Goal: Task Accomplishment & Management: Manage account settings

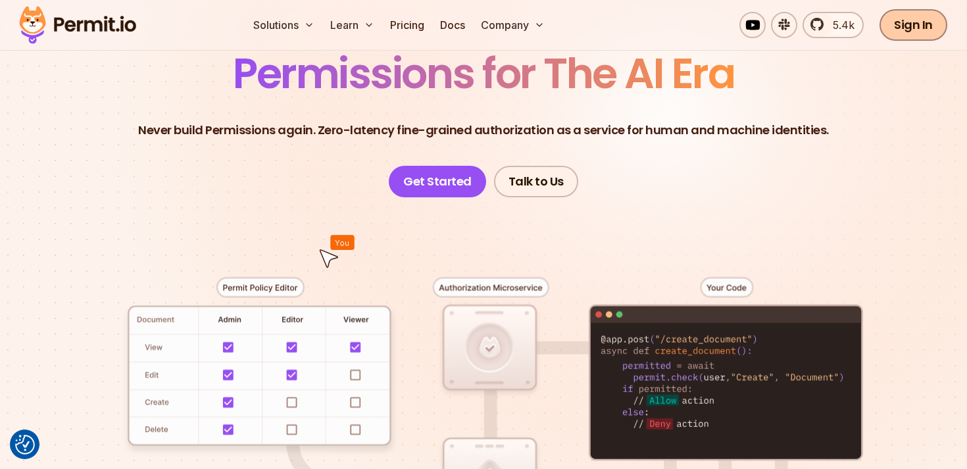
click at [882, 28] on link "Sign In" at bounding box center [913, 25] width 68 height 32
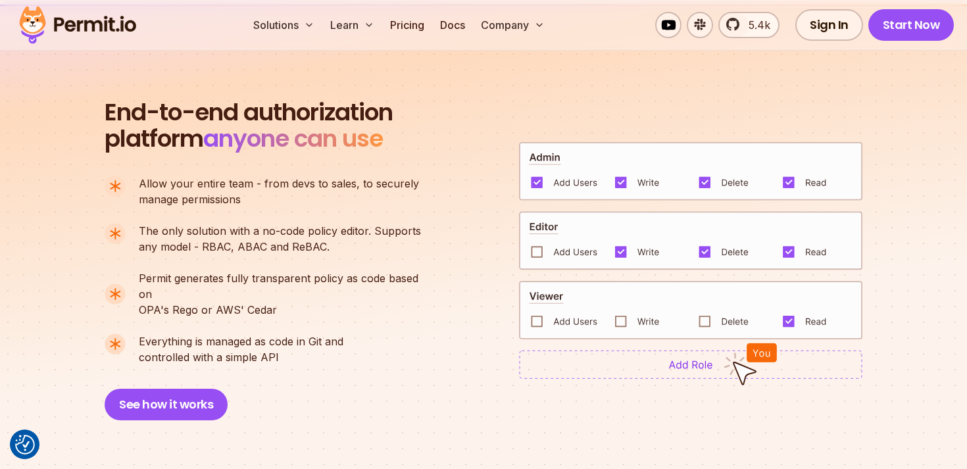
scroll to position [888, 0]
click at [826, 41] on div "Solutions Learn Pricing Docs Company 5.4k Sign In Start Now" at bounding box center [483, 25] width 967 height 51
click at [826, 23] on link "Sign In" at bounding box center [829, 25] width 68 height 32
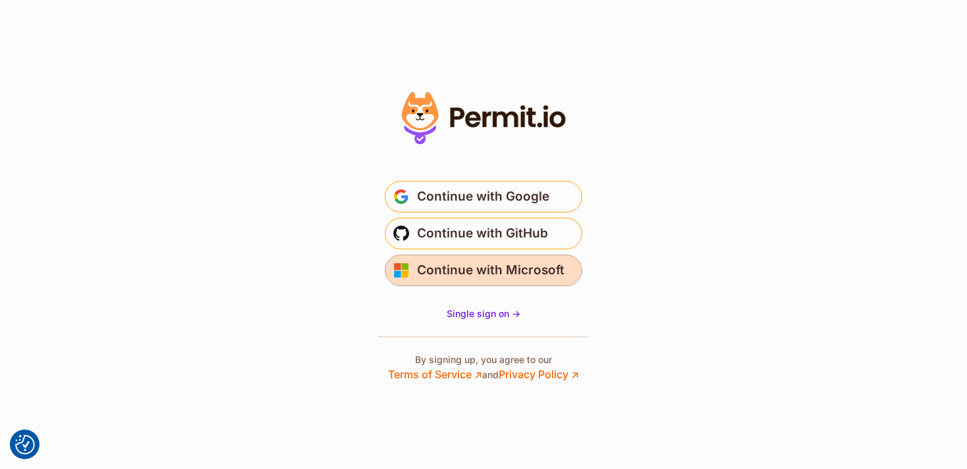
click at [467, 271] on span "Continue with Microsoft" at bounding box center [490, 270] width 147 height 21
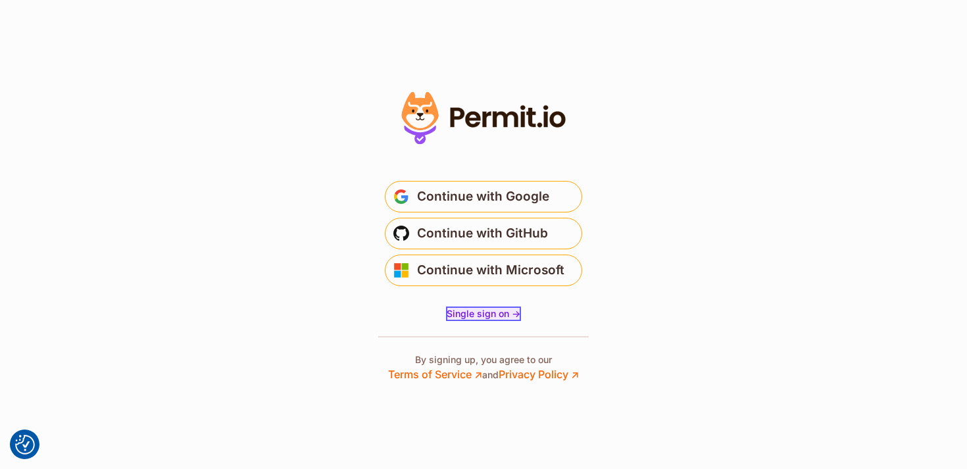
click at [486, 316] on span "Single sign on ->" at bounding box center [483, 313] width 74 height 11
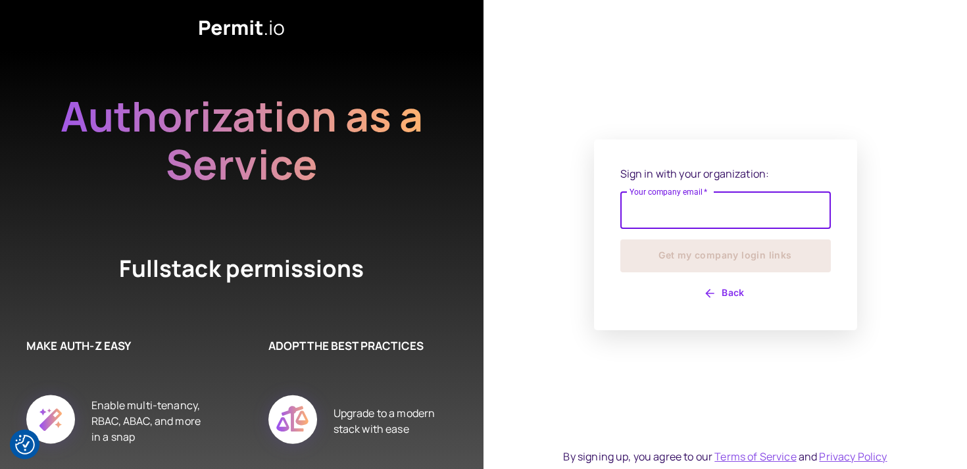
click at [693, 208] on input "Your company email   *" at bounding box center [725, 210] width 210 height 37
type input "**********"
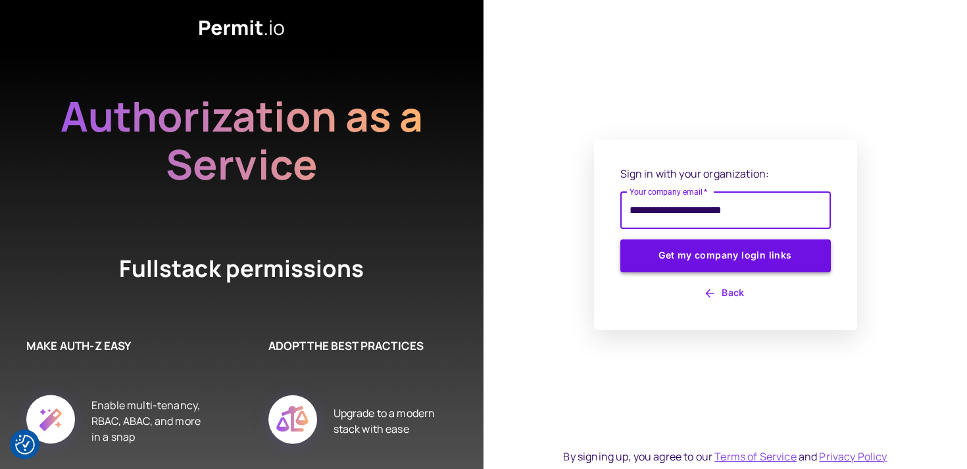
click at [679, 264] on button "Get my company login links" at bounding box center [725, 255] width 210 height 33
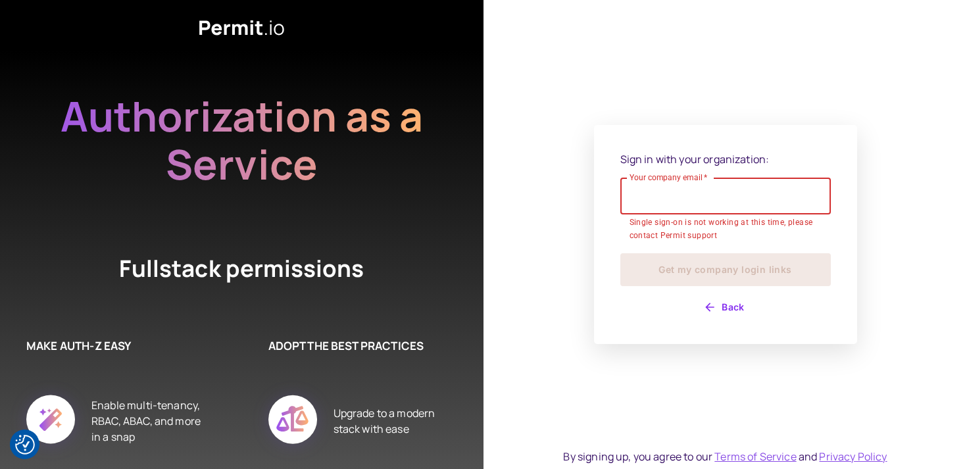
click at [663, 206] on input "Your company email   *" at bounding box center [725, 196] width 210 height 37
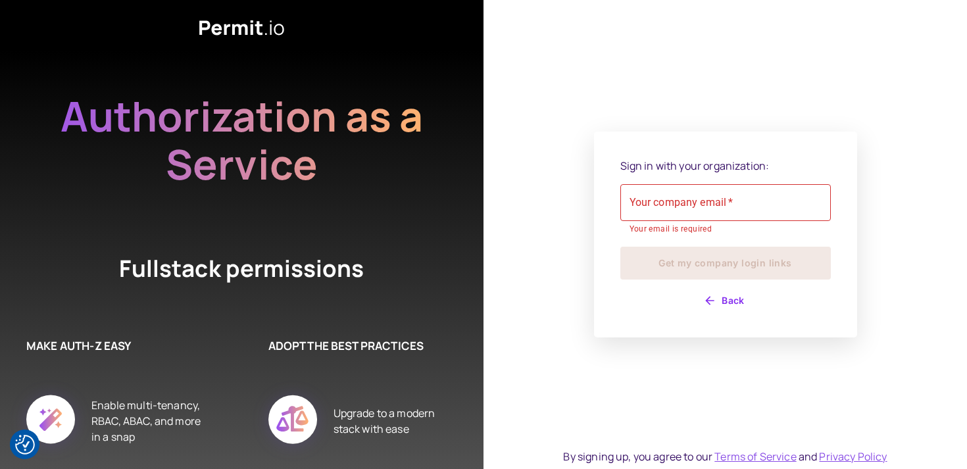
click at [594, 210] on div "Sign in with your organization: Your company email   * Your company email   * Y…" at bounding box center [725, 235] width 263 height 206
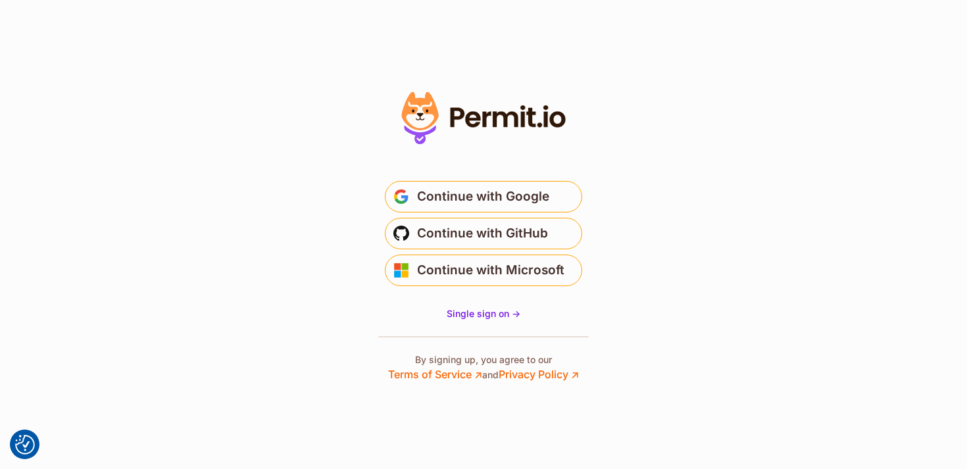
drag, startPoint x: 411, startPoint y: 153, endPoint x: 656, endPoint y: 345, distance: 310.9
click at [661, 353] on section "* Or" at bounding box center [483, 234] width 967 height 469
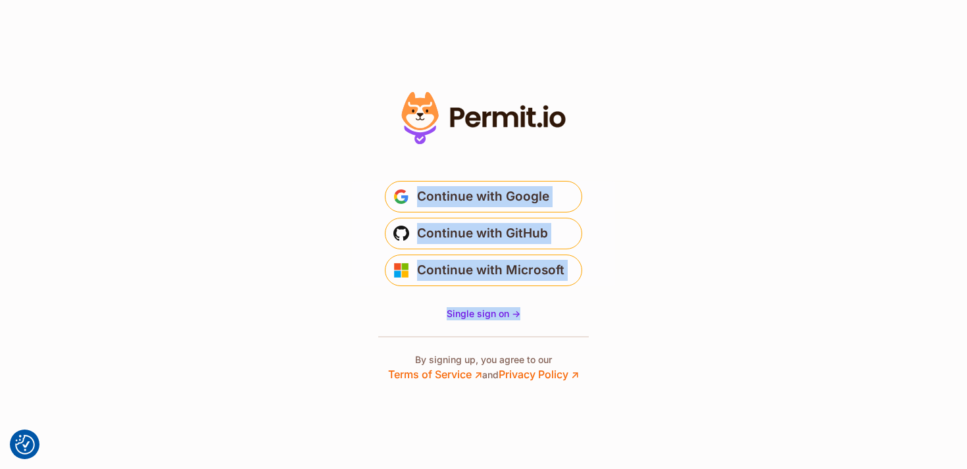
click at [656, 345] on section "* Or" at bounding box center [483, 234] width 967 height 469
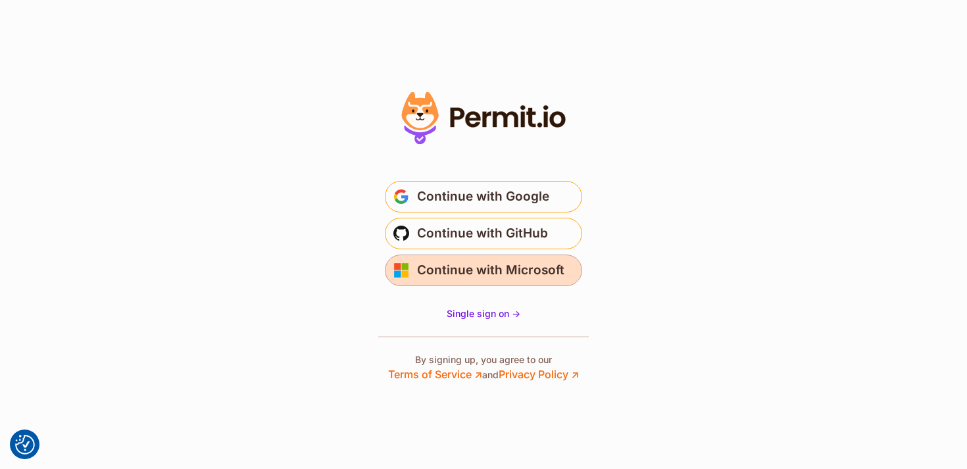
click at [488, 268] on span "Continue with Microsoft" at bounding box center [490, 270] width 147 height 21
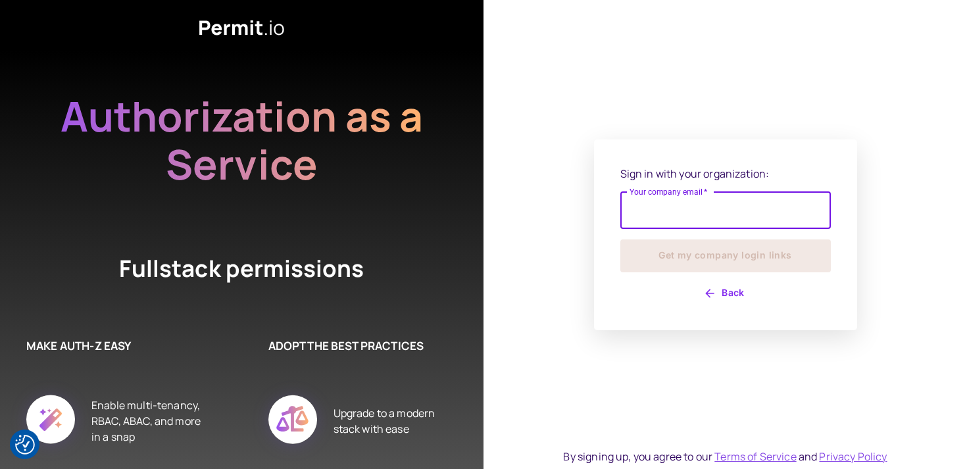
click at [660, 204] on input "Your company email   *" at bounding box center [725, 210] width 210 height 37
type input "**********"
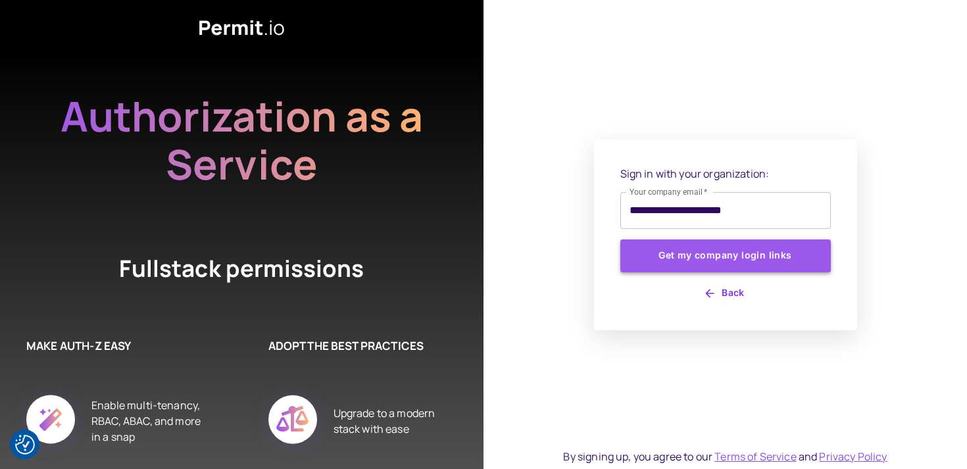
click at [700, 251] on button "Get my company login links" at bounding box center [725, 255] width 210 height 33
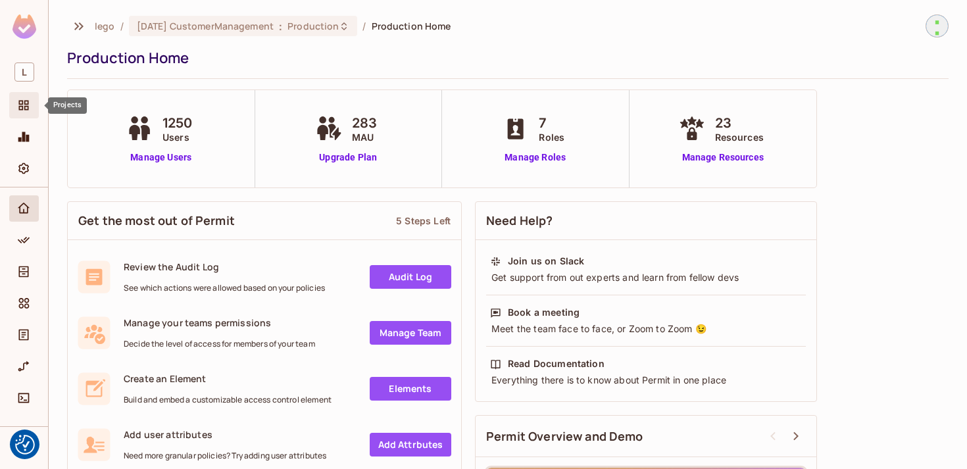
click at [23, 103] on icon "Projects" at bounding box center [23, 105] width 13 height 13
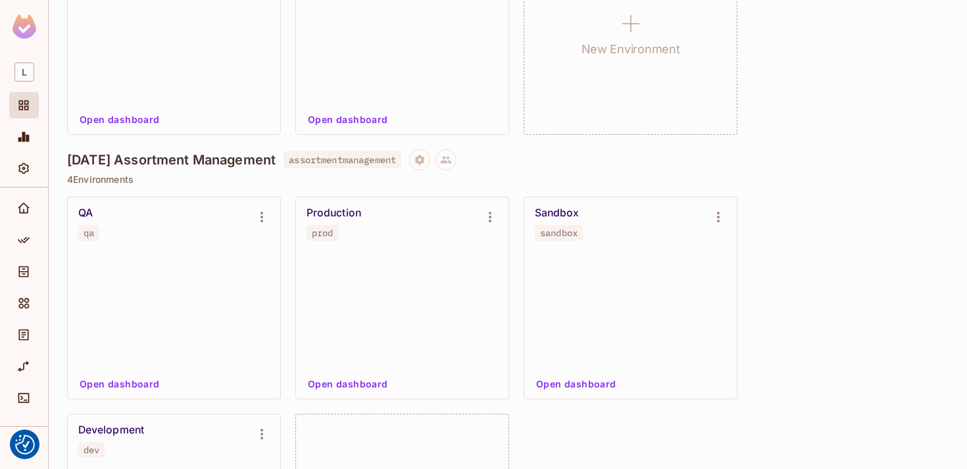
scroll to position [1776, 0]
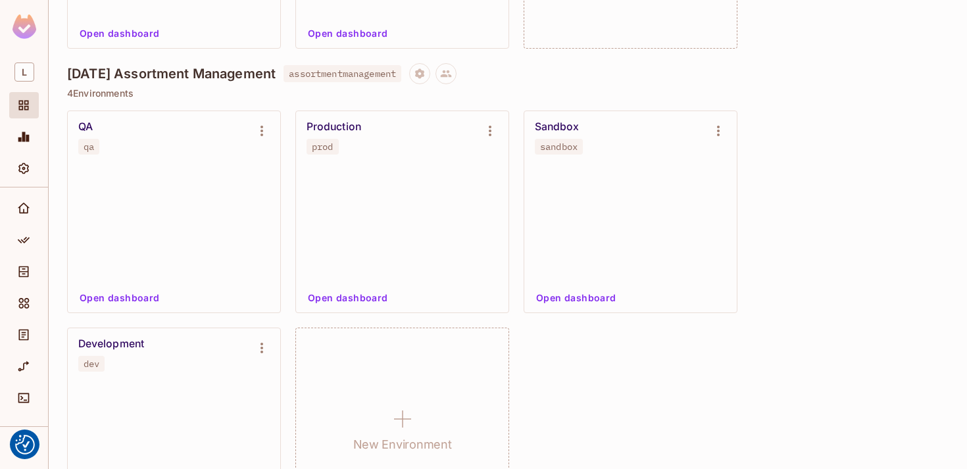
click at [318, 124] on div "Production" at bounding box center [333, 126] width 55 height 13
click at [368, 297] on button "Open dashboard" at bounding box center [347, 297] width 91 height 21
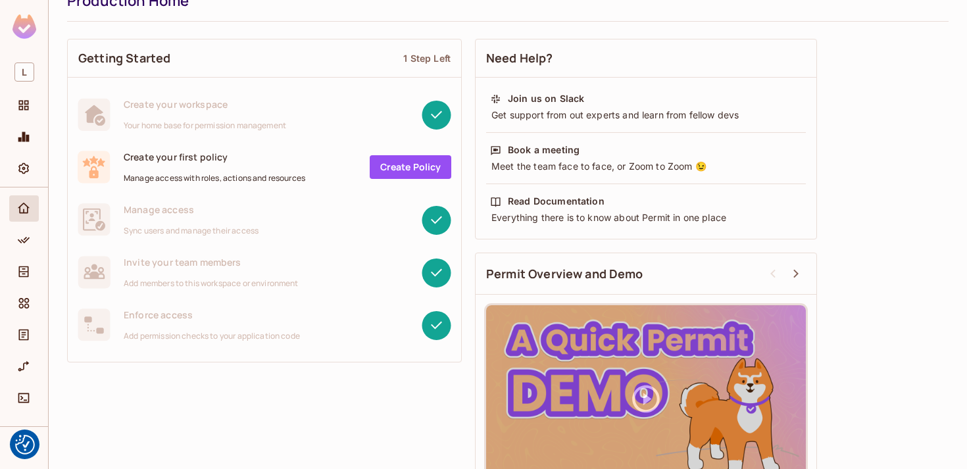
scroll to position [76, 0]
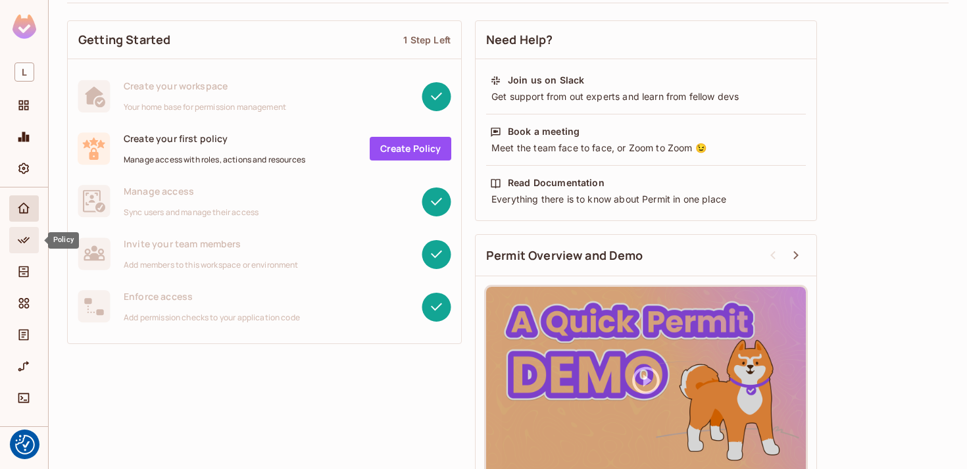
click at [32, 243] on div "Policy" at bounding box center [25, 240] width 22 height 16
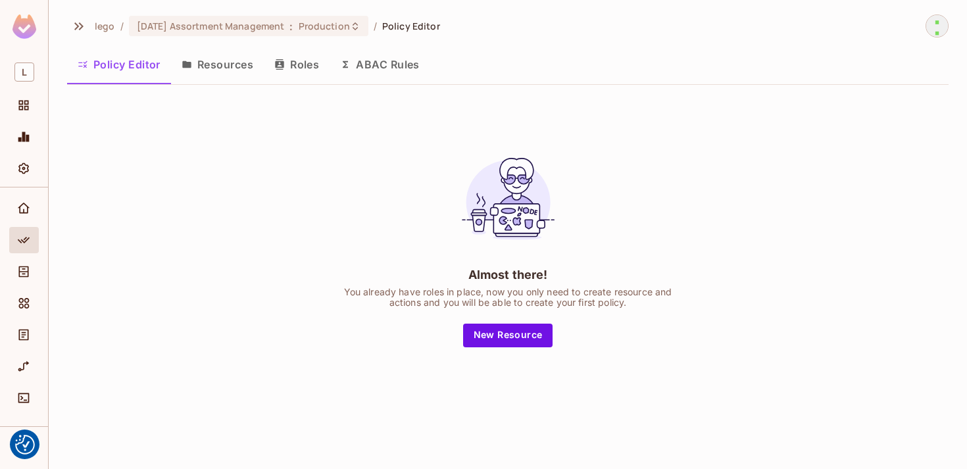
click at [192, 77] on button "Resources" at bounding box center [217, 64] width 93 height 33
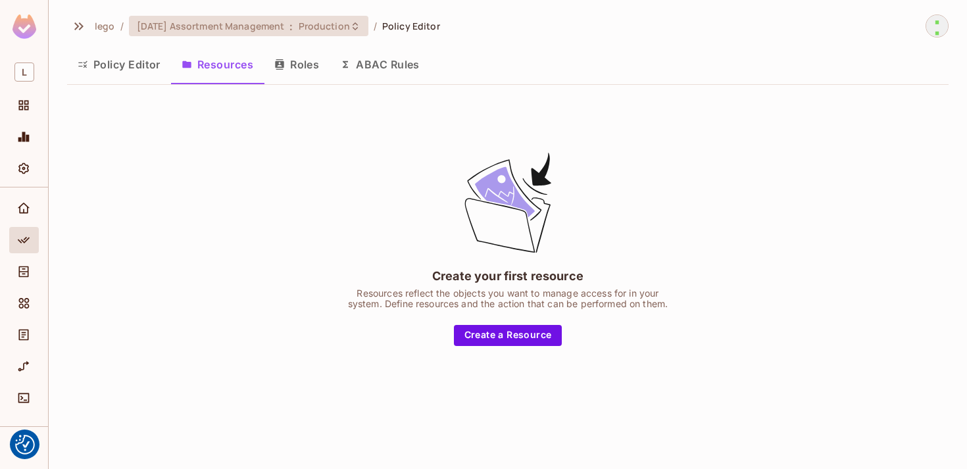
click at [249, 20] on span "[DATE] Assortment Management" at bounding box center [211, 26] width 148 height 12
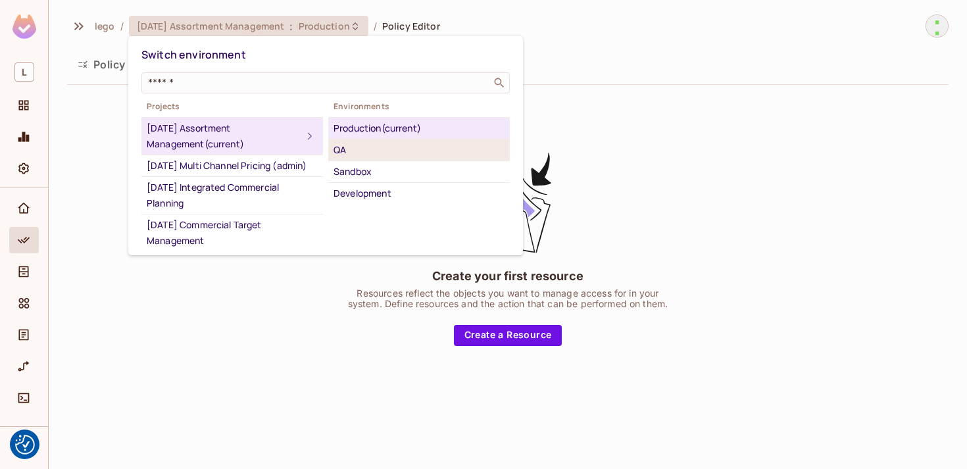
click at [357, 154] on div "QA" at bounding box center [418, 150] width 171 height 16
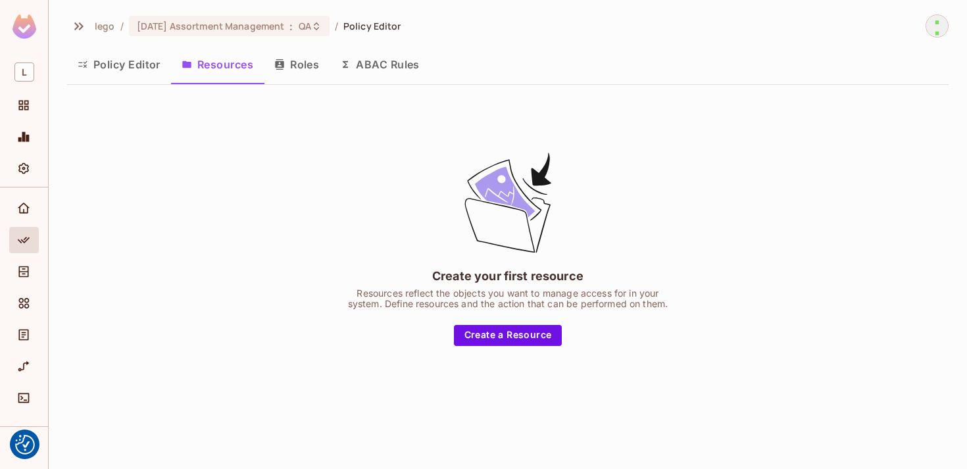
click at [135, 83] on div "Policy Editor Resources Roles ABAC Rules" at bounding box center [507, 66] width 881 height 36
click at [135, 66] on button "Policy Editor" at bounding box center [119, 64] width 104 height 33
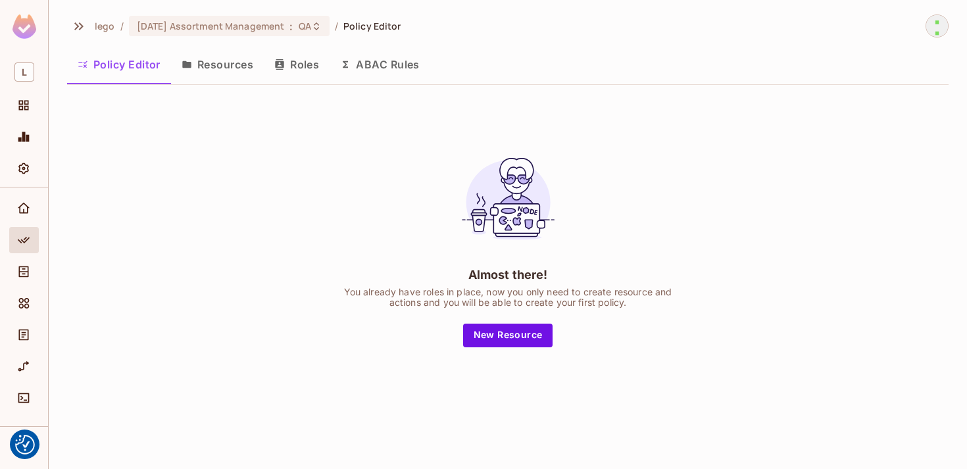
click at [107, 33] on ol "lego / [DATE] Assortment Management : QA / Policy Editor" at bounding box center [248, 26] width 306 height 20
click at [108, 26] on span "lego" at bounding box center [105, 26] width 20 height 12
click at [26, 227] on div "Policy" at bounding box center [24, 240] width 30 height 26
click at [26, 205] on icon "Home" at bounding box center [23, 208] width 13 height 13
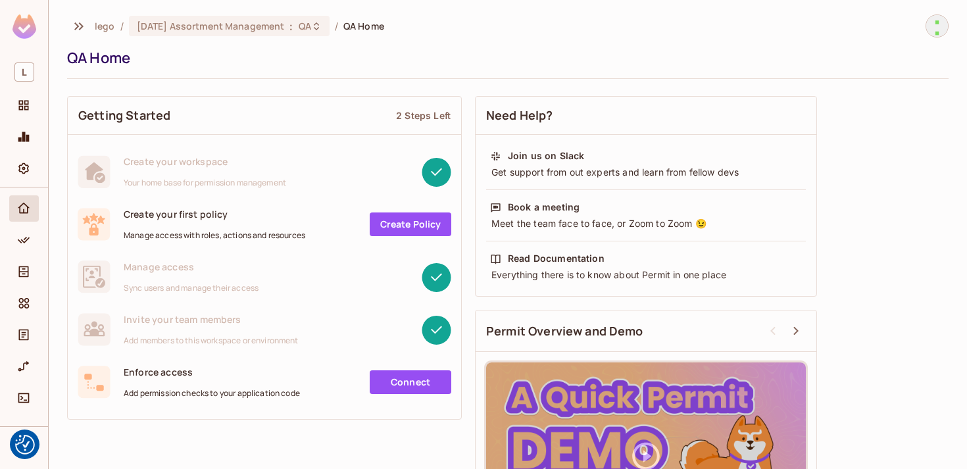
click at [107, 29] on span "lego" at bounding box center [105, 26] width 20 height 12
click at [23, 108] on icon "Projects" at bounding box center [24, 106] width 10 height 10
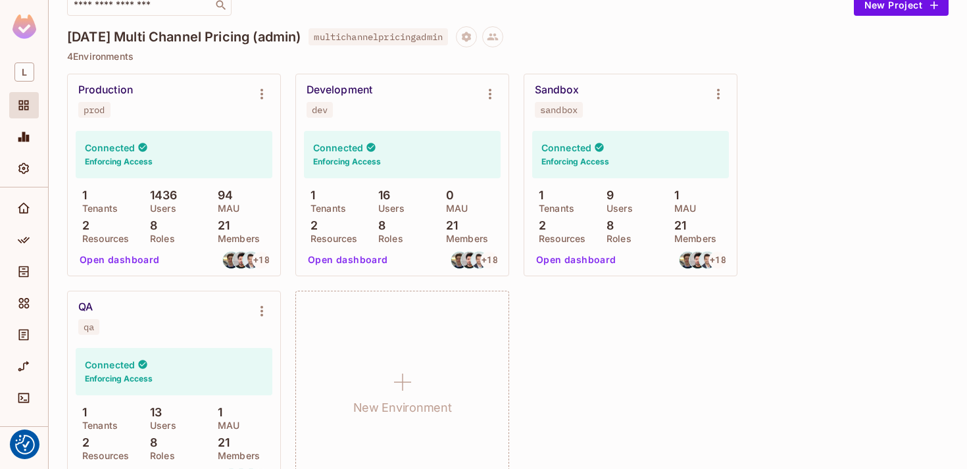
scroll to position [151, 0]
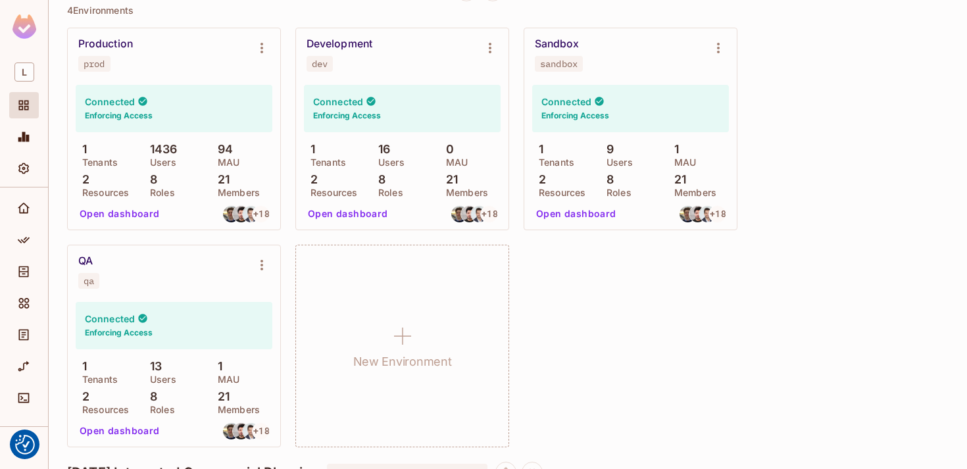
click at [110, 217] on button "Open dashboard" at bounding box center [119, 213] width 91 height 21
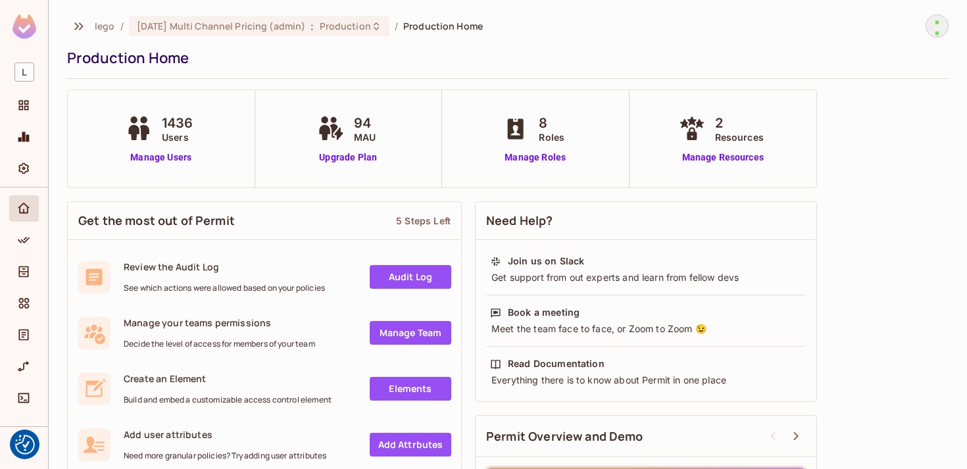
scroll to position [6, 0]
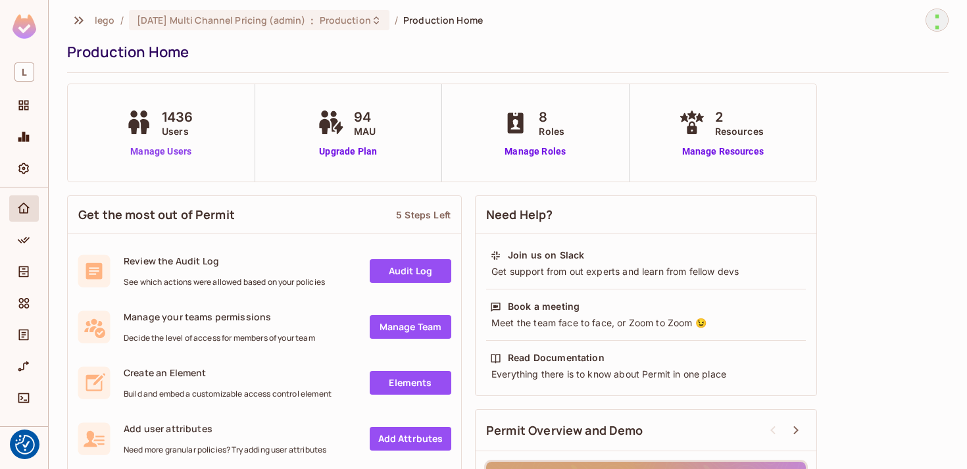
click at [171, 153] on link "Manage Users" at bounding box center [161, 152] width 78 height 14
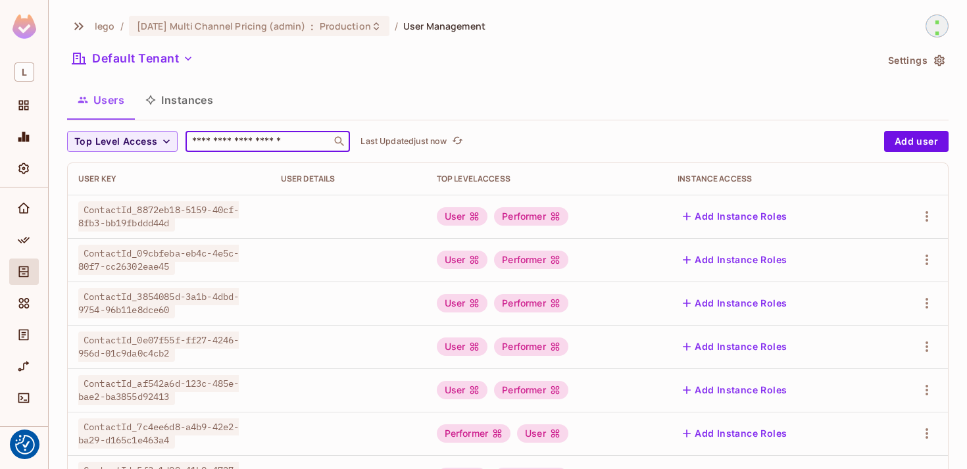
click at [270, 147] on input "text" at bounding box center [258, 141] width 138 height 13
type input "**"
click at [136, 132] on button "Top Level Access" at bounding box center [122, 141] width 110 height 21
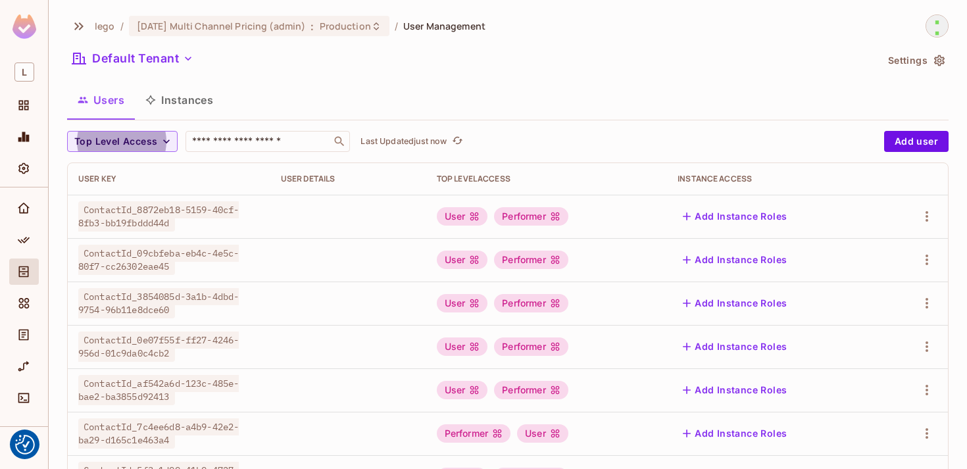
scroll to position [450, 0]
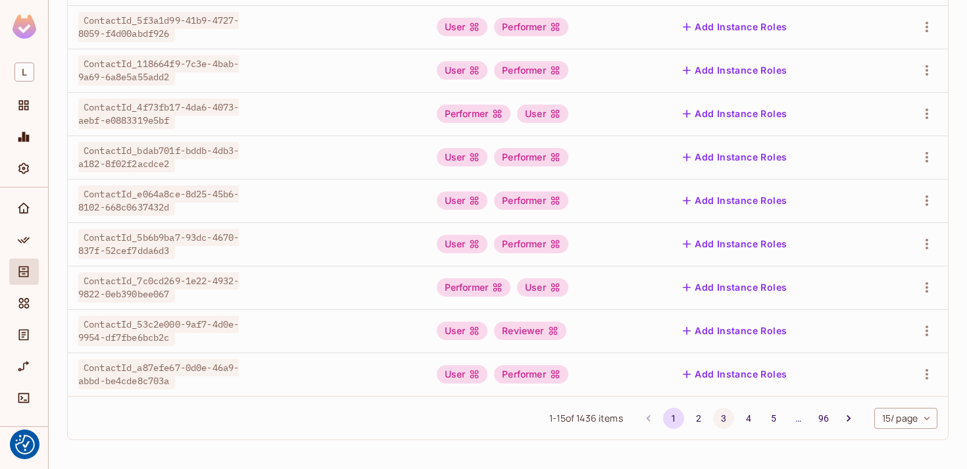
click at [713, 414] on button "3" at bounding box center [723, 418] width 21 height 21
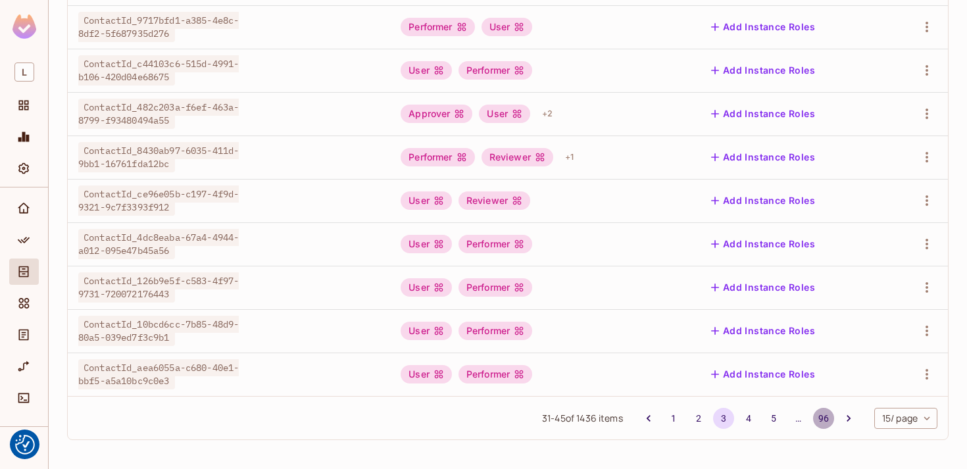
click at [815, 421] on button "96" at bounding box center [823, 418] width 21 height 21
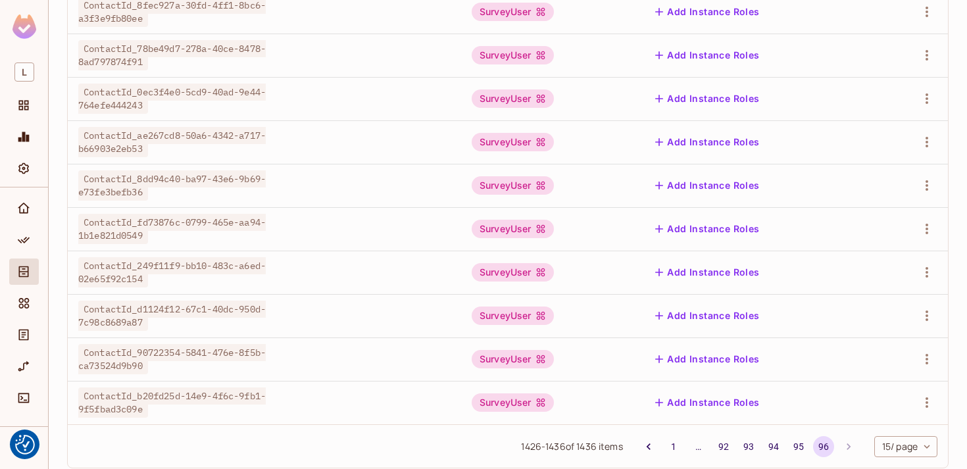
scroll to position [276, 0]
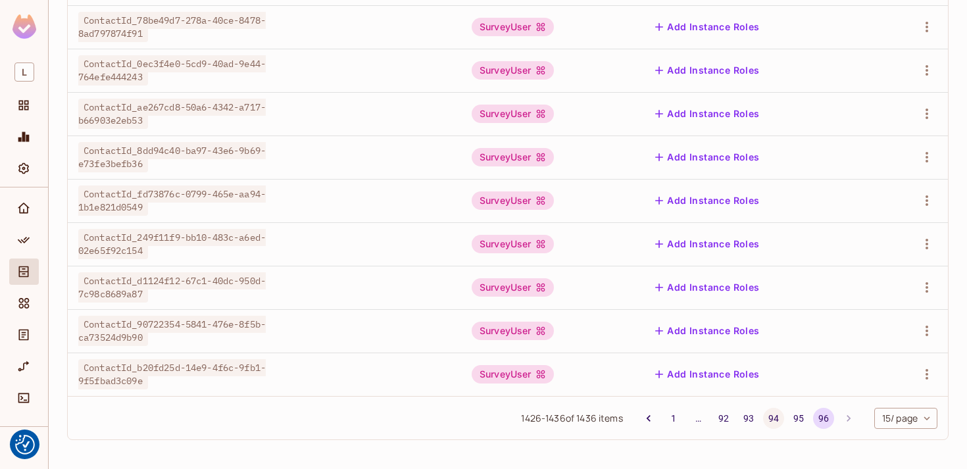
click at [771, 420] on button "94" at bounding box center [773, 418] width 21 height 21
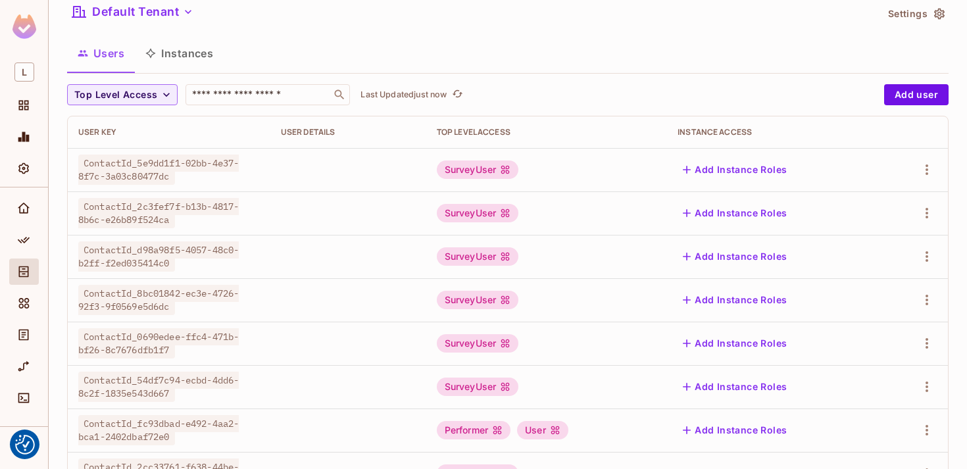
scroll to position [8, 0]
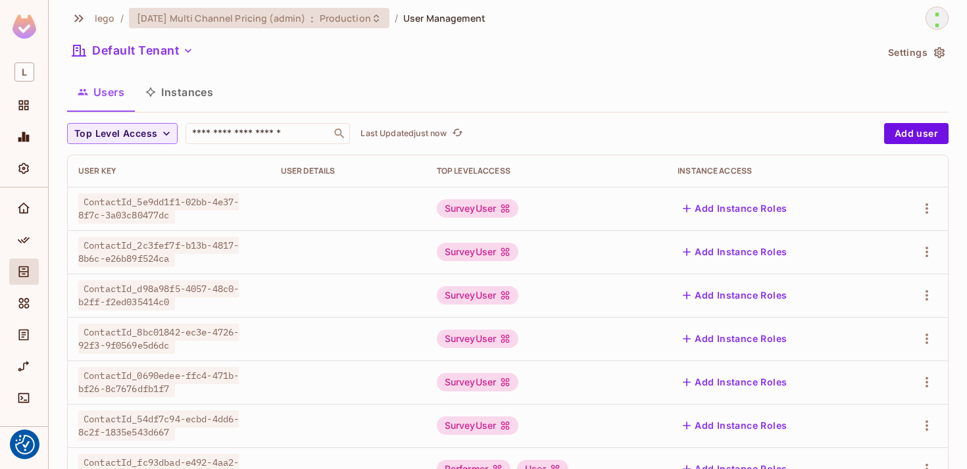
click at [195, 22] on span "[DATE] Multi Channel Pricing (admin)" at bounding box center [221, 18] width 169 height 12
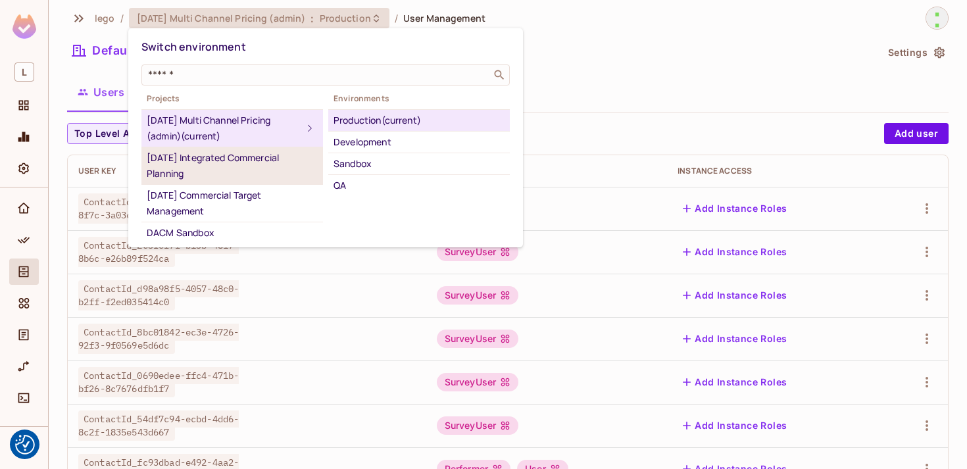
scroll to position [415, 0]
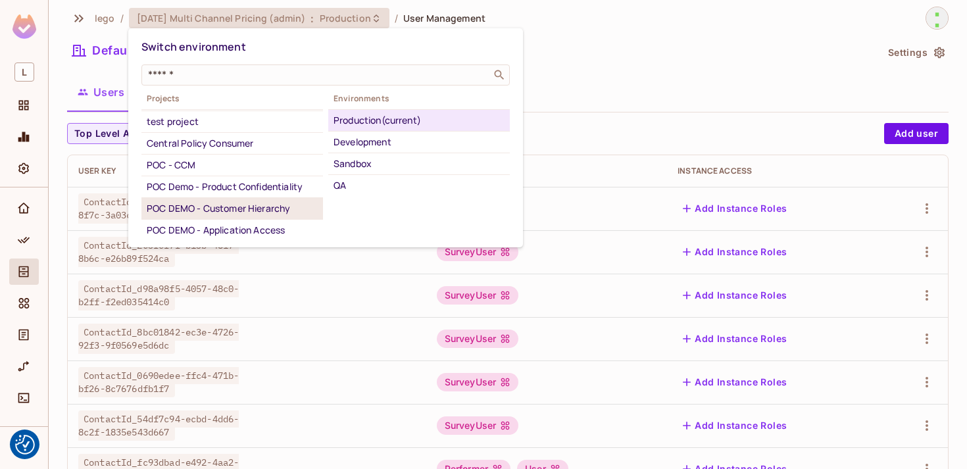
click at [252, 201] on div "POC DEMO - Customer Hierarchy" at bounding box center [232, 209] width 171 height 16
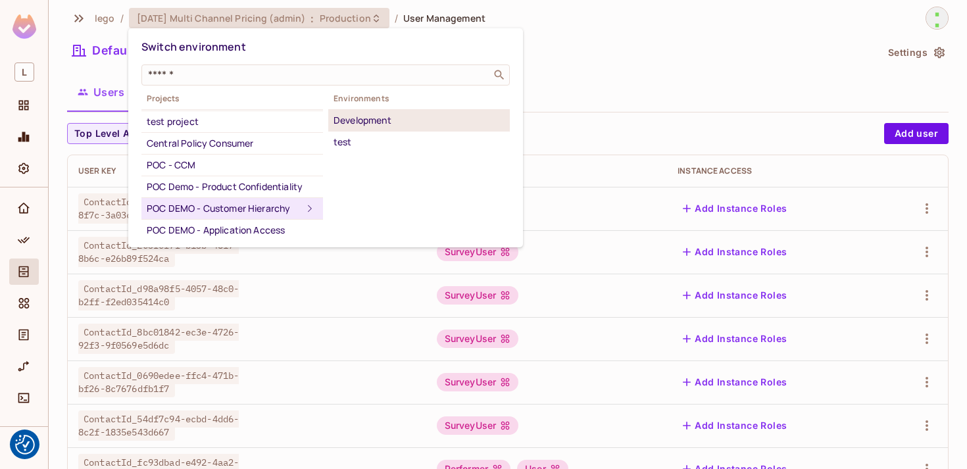
click at [375, 118] on div "Development" at bounding box center [418, 120] width 171 height 16
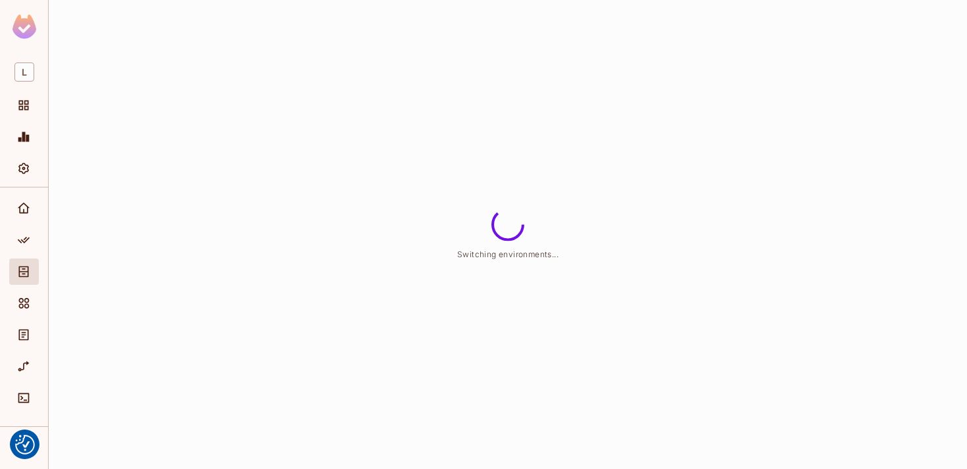
scroll to position [0, 0]
